Goal: Task Accomplishment & Management: Complete application form

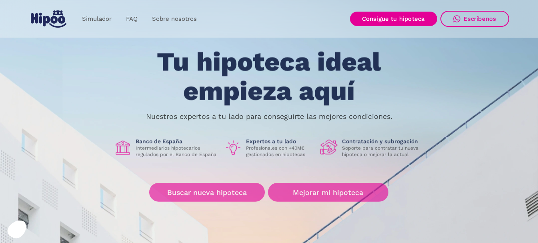
scroll to position [80, 0]
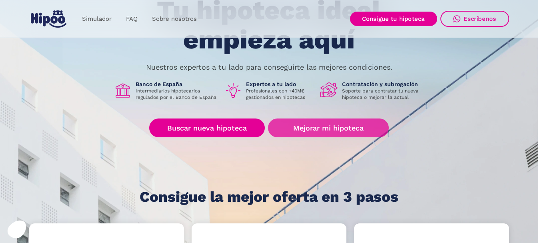
click at [351, 130] on link "Mejorar mi hipoteca" at bounding box center [328, 127] width 120 height 19
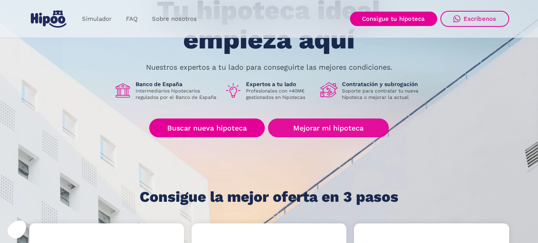
click at [341, 133] on link "Mejorar mi hipoteca" at bounding box center [328, 127] width 120 height 19
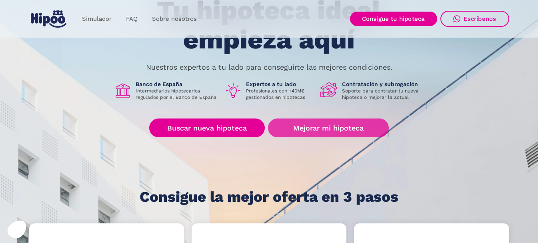
click at [339, 130] on link "Mejorar mi hipoteca" at bounding box center [328, 127] width 120 height 19
